Goal: Navigation & Orientation: Find specific page/section

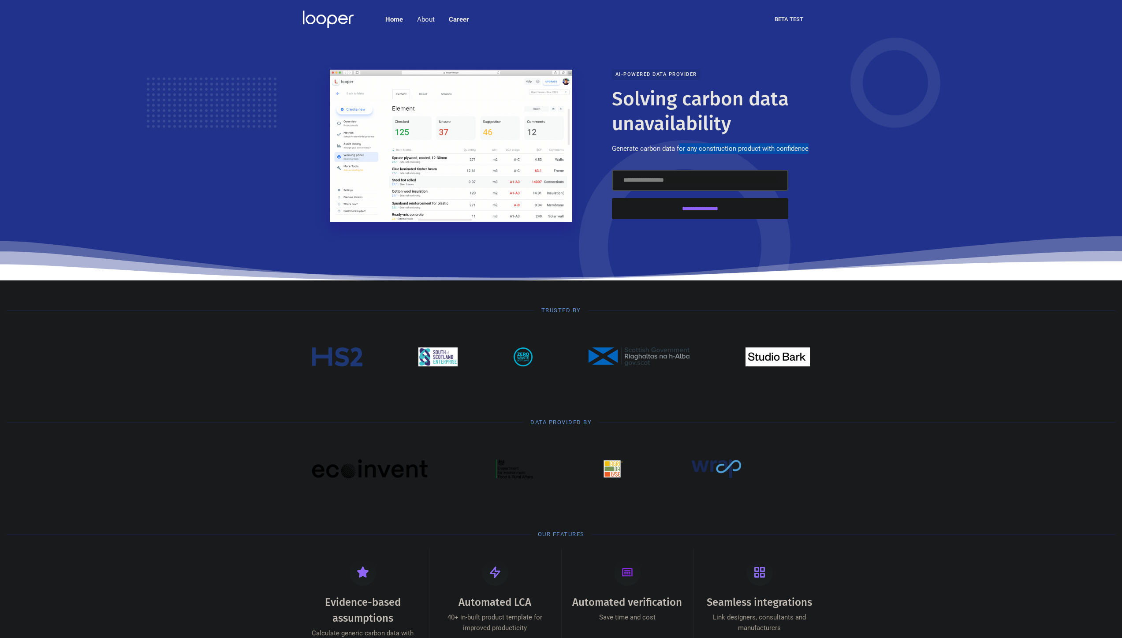
drag, startPoint x: 810, startPoint y: 150, endPoint x: 681, endPoint y: 145, distance: 128.9
click at [681, 145] on div "**********" at bounding box center [715, 145] width 207 height 153
click at [719, 149] on p "Generate carbon data for any construction product with confidence" at bounding box center [710, 148] width 197 height 11
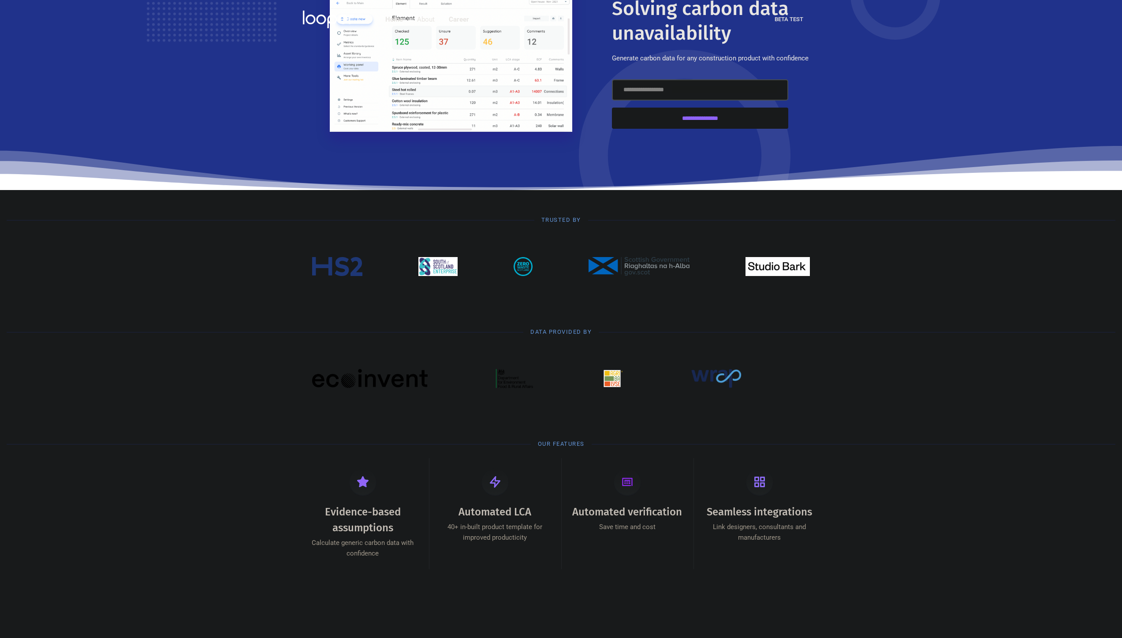
scroll to position [196, 0]
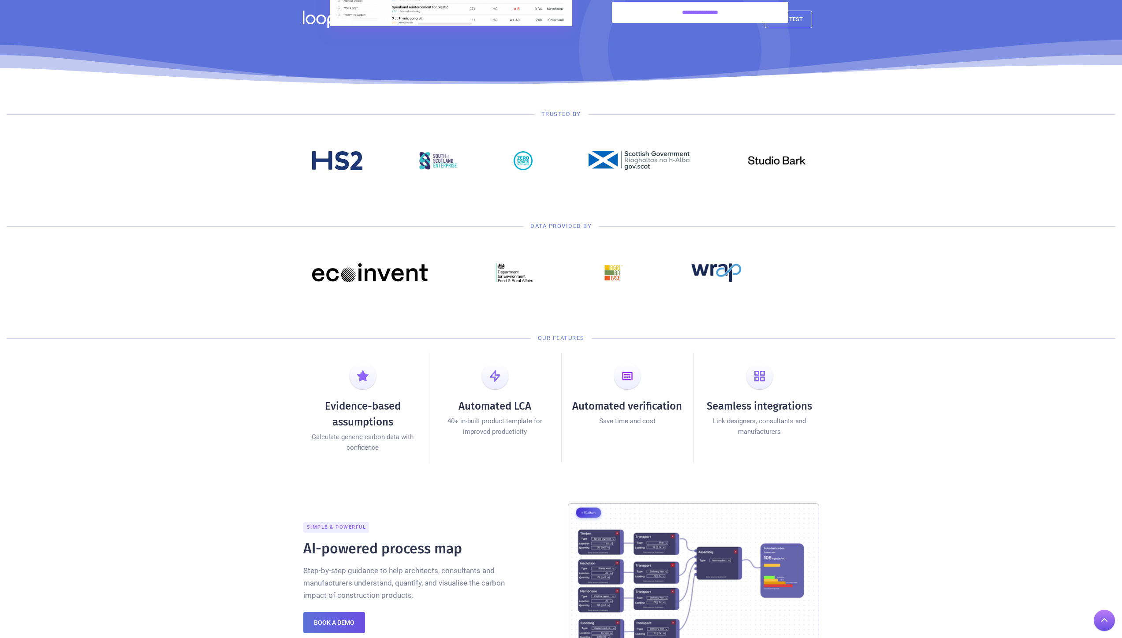
click at [862, 130] on div at bounding box center [561, 160] width 1122 height 71
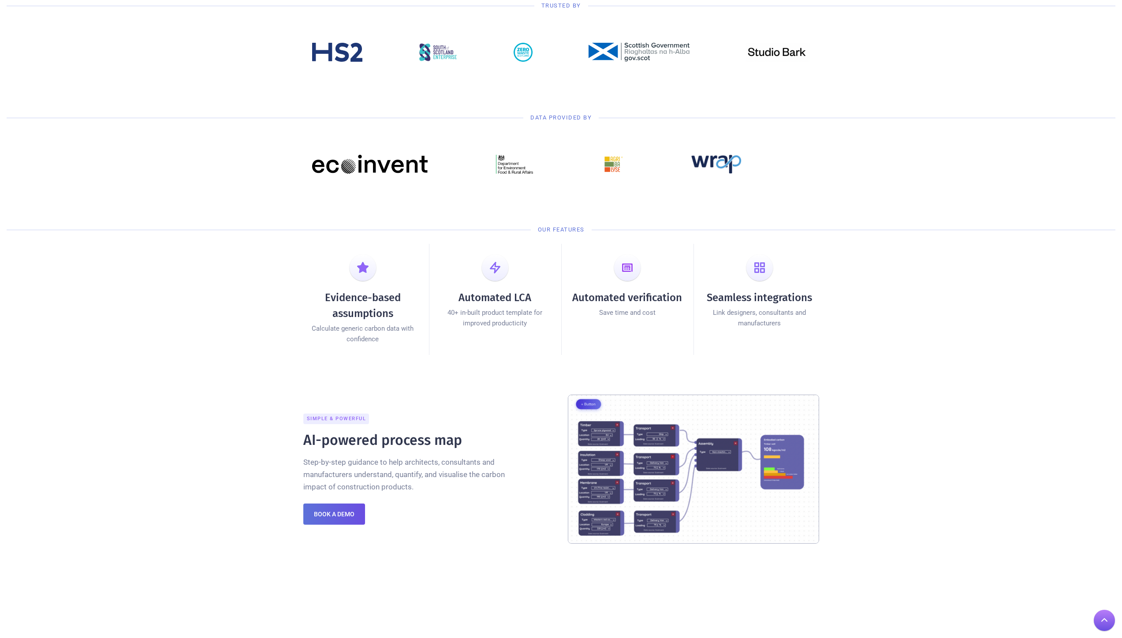
scroll to position [305, 0]
click at [606, 166] on img at bounding box center [612, 163] width 21 height 19
click at [616, 178] on div at bounding box center [561, 163] width 516 height 71
click at [614, 166] on img at bounding box center [612, 163] width 21 height 19
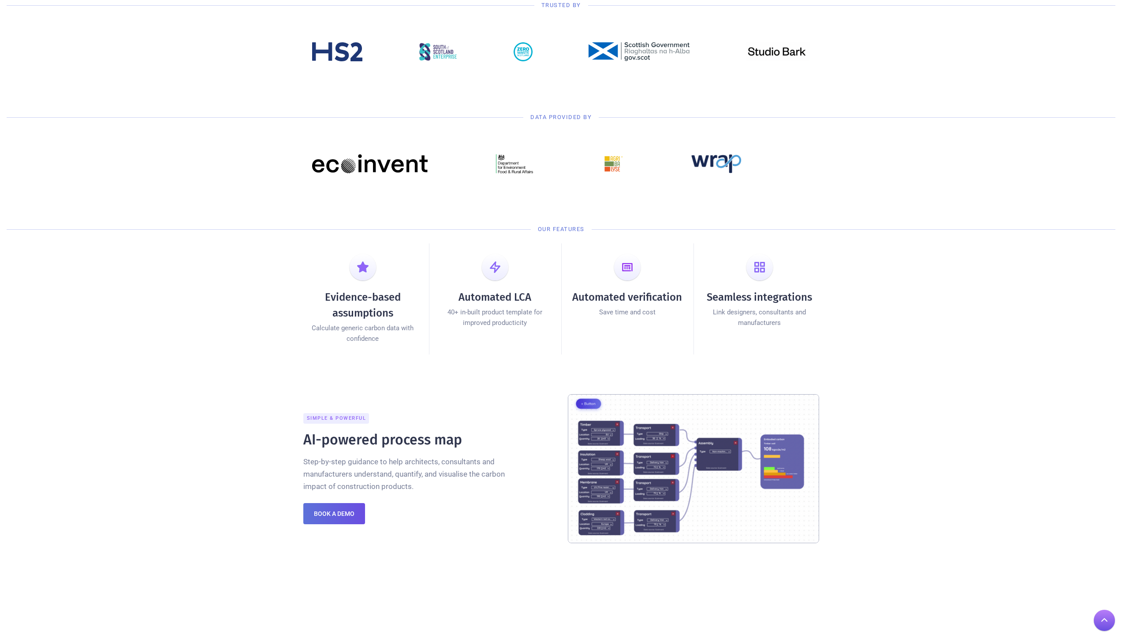
click at [614, 166] on img at bounding box center [612, 163] width 21 height 19
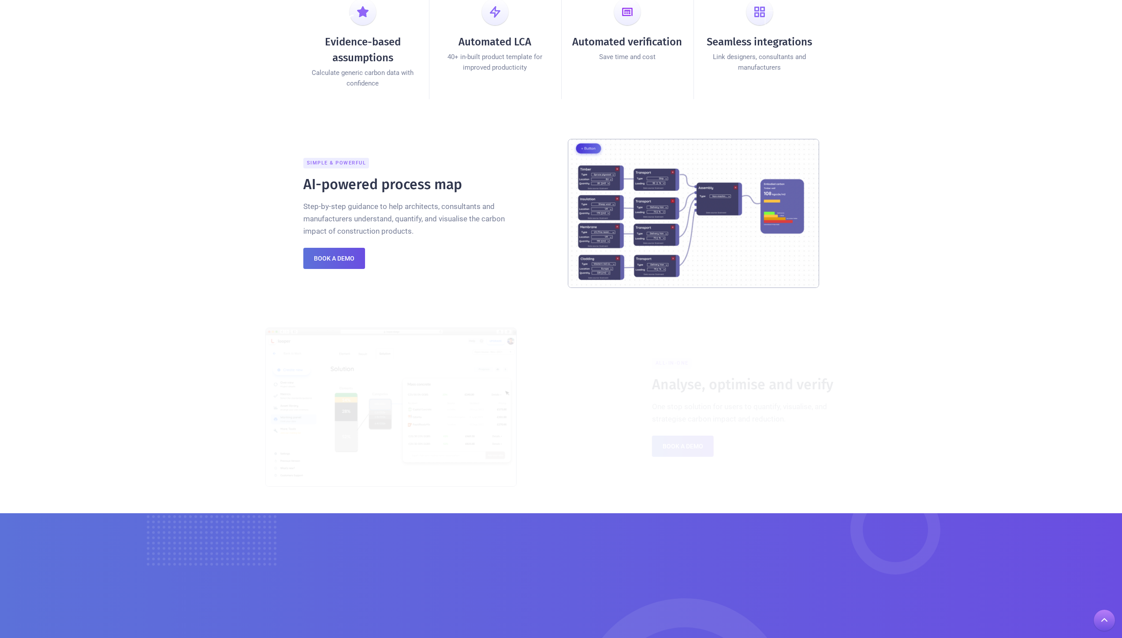
scroll to position [561, 0]
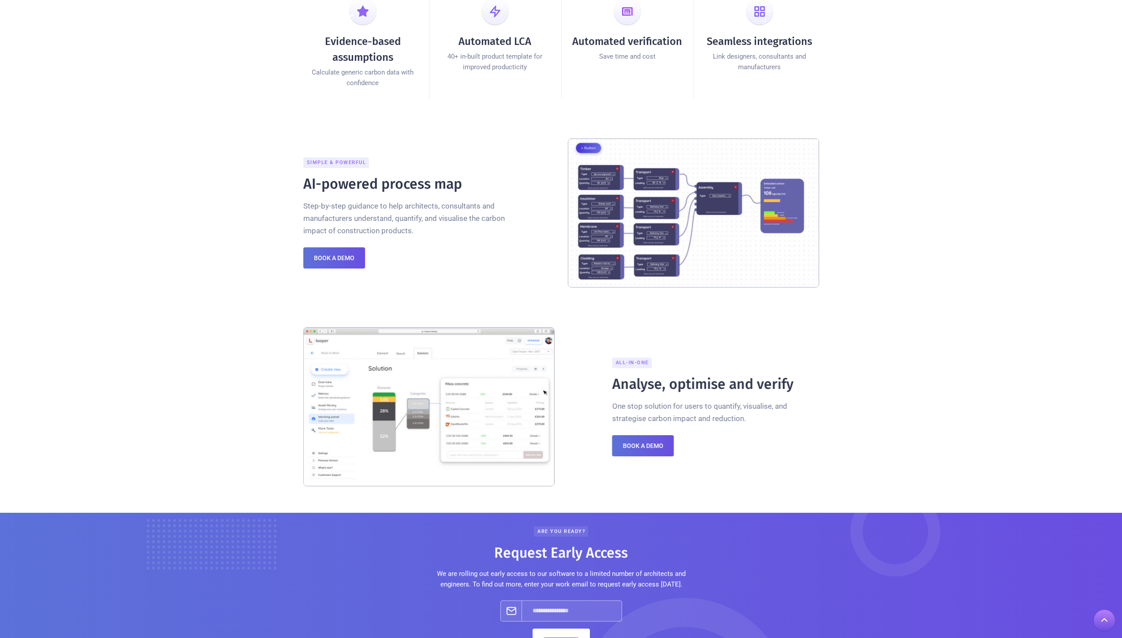
click at [681, 230] on img at bounding box center [693, 212] width 251 height 149
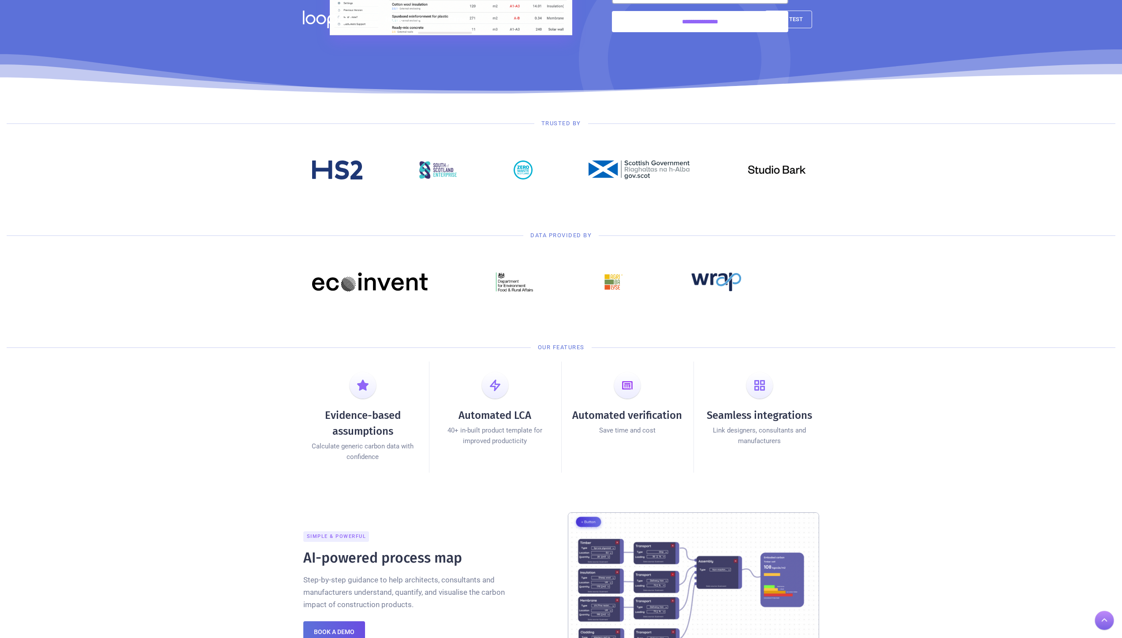
scroll to position [0, 0]
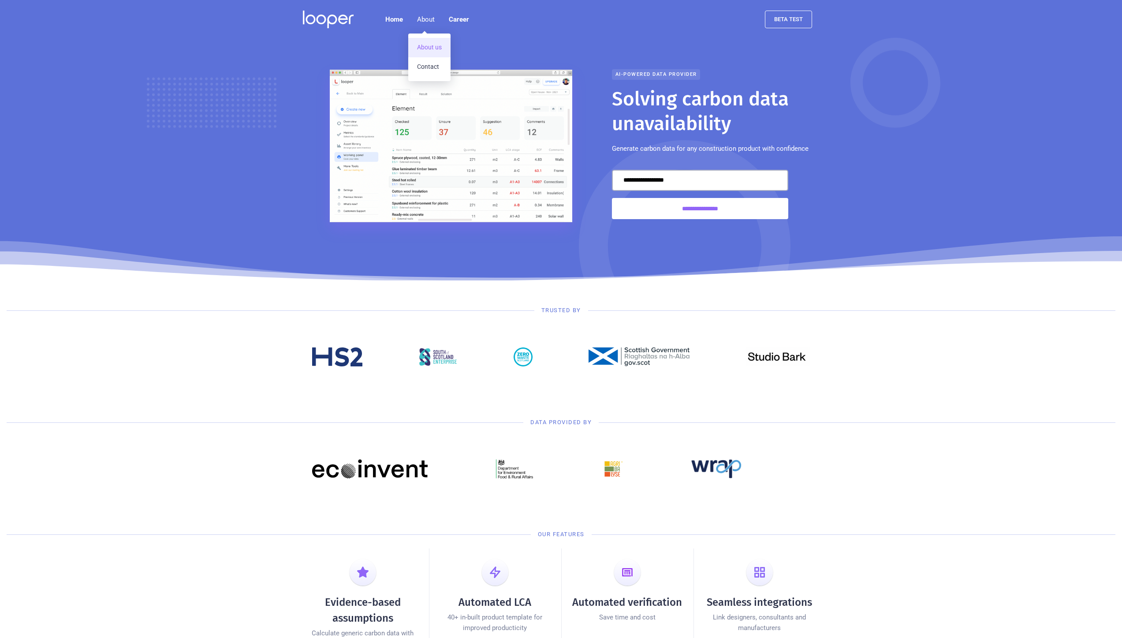
click at [439, 43] on link "About us" at bounding box center [429, 47] width 42 height 19
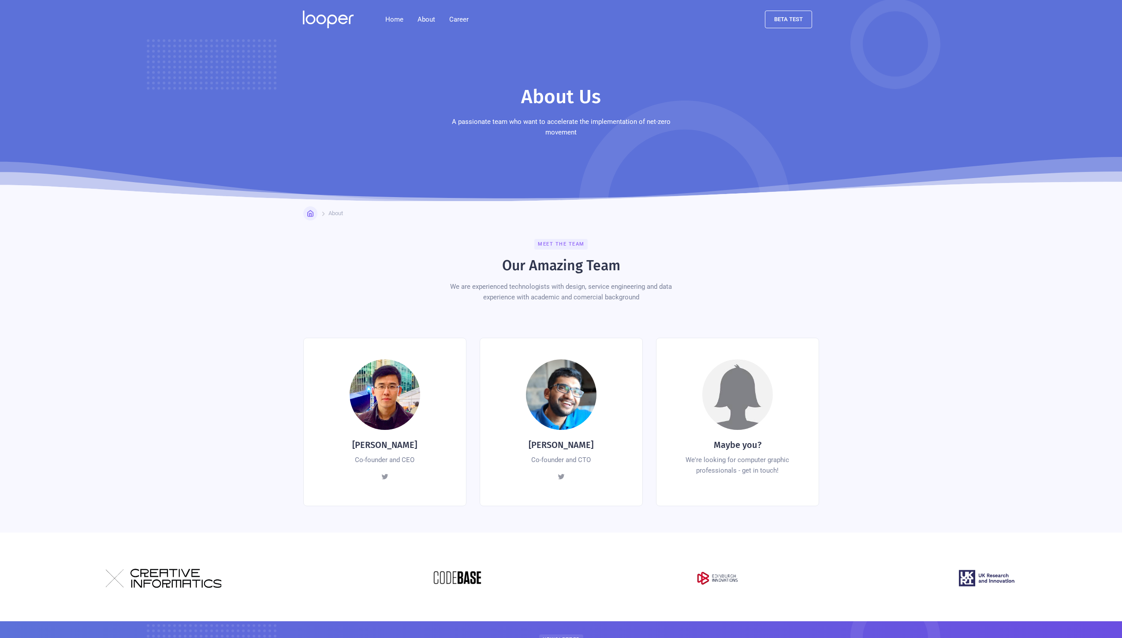
click at [344, 17] on img at bounding box center [328, 20] width 51 height 18
click at [324, 10] on link at bounding box center [331, 19] width 68 height 39
click at [382, 19] on link "Home" at bounding box center [394, 20] width 32 height 18
